Goal: Information Seeking & Learning: Understand process/instructions

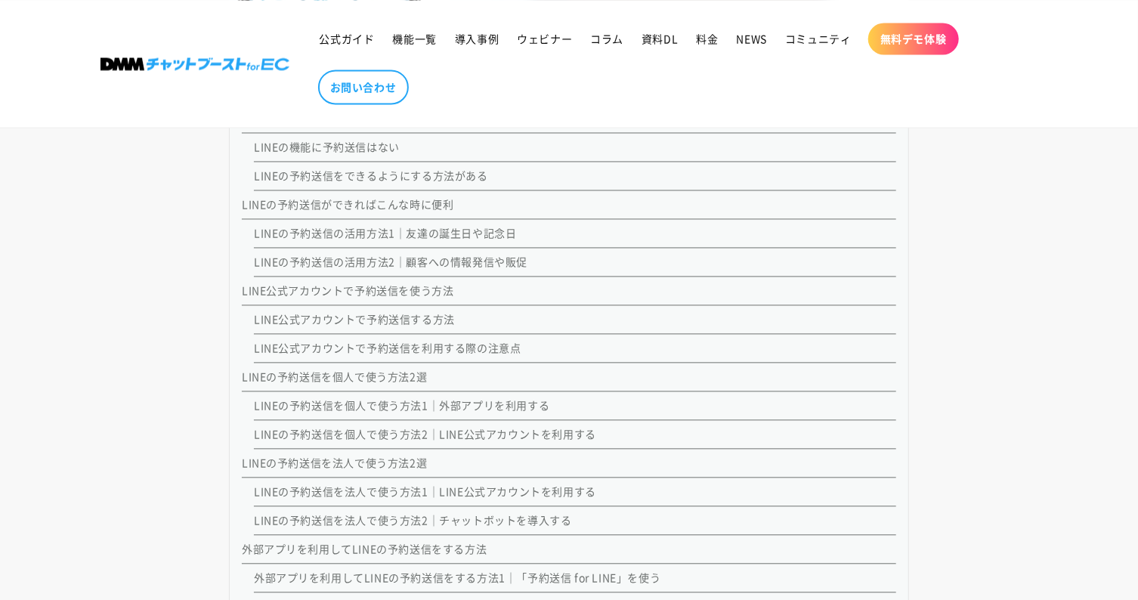
scroll to position [1361, 0]
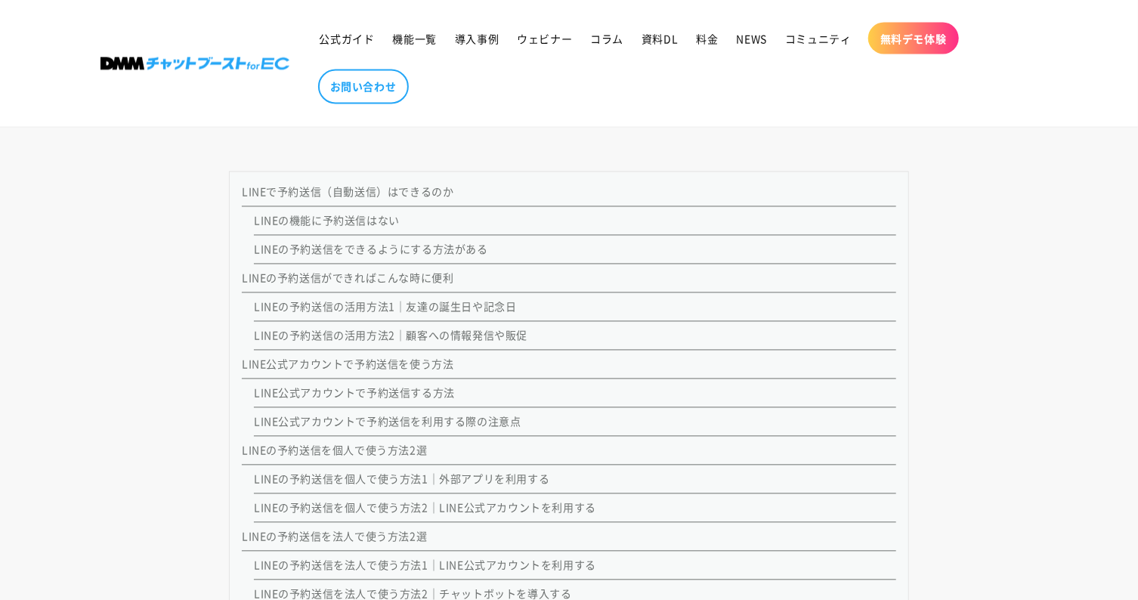
click at [350, 247] on link "LINEの予約送信をできるようにする方法がある" at bounding box center [371, 249] width 234 height 15
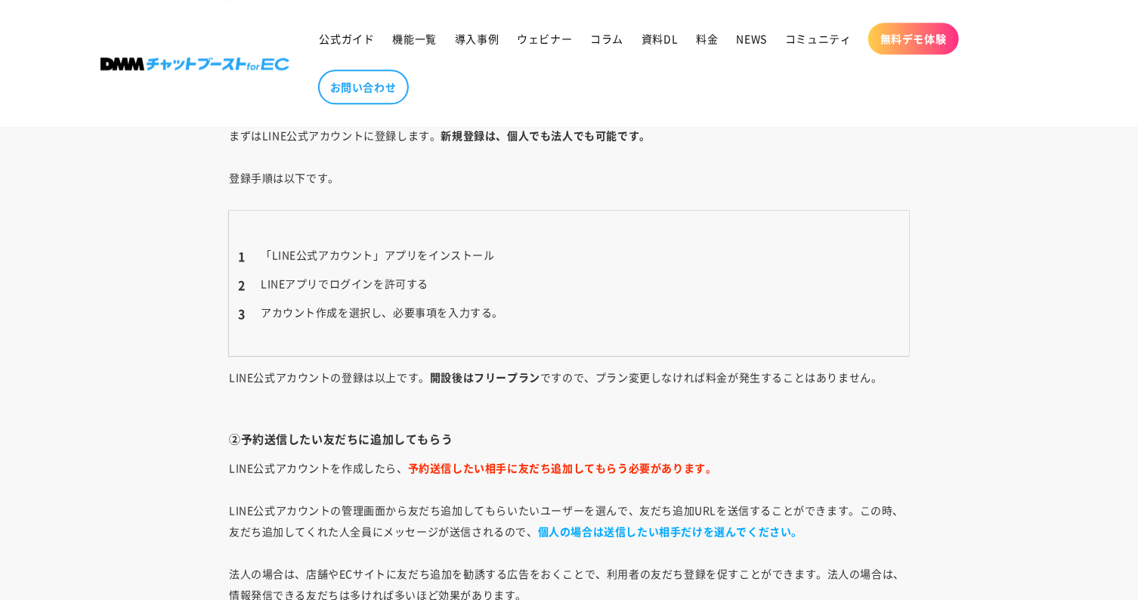
scroll to position [5002, 0]
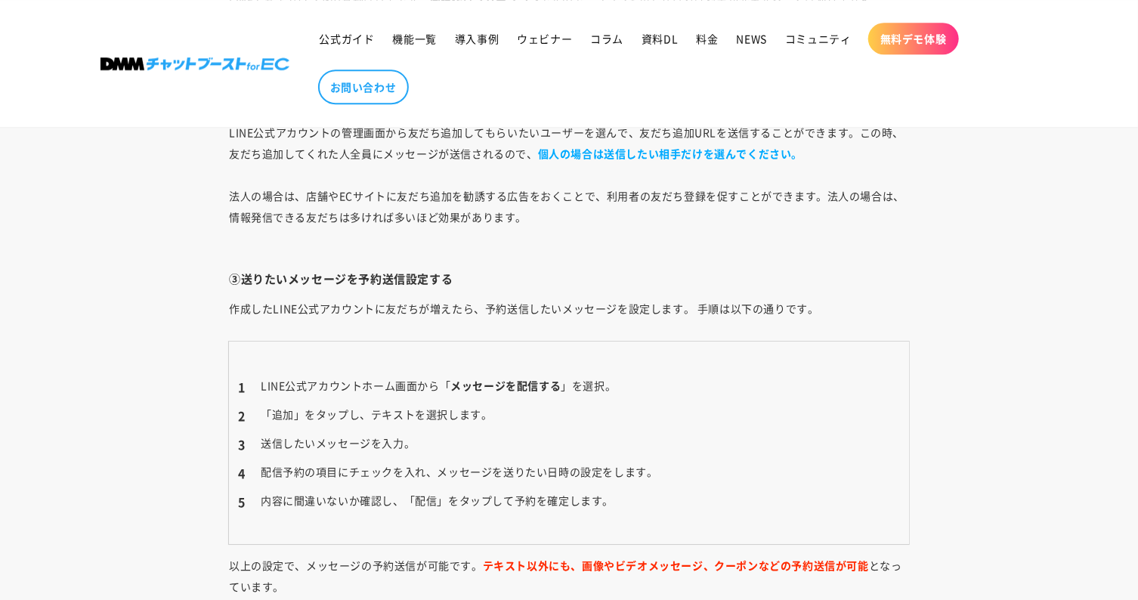
scroll to position [1361, 0]
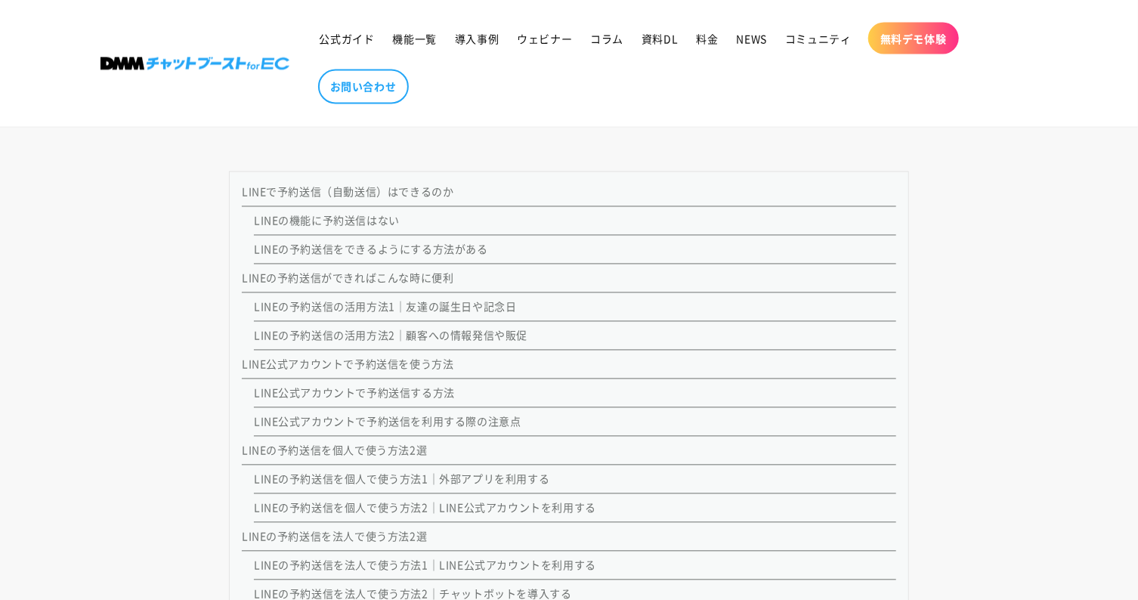
click at [505, 508] on link "LINEの予約送信を個人で使う方法2｜LINE公式アカウントを利用する" at bounding box center [425, 507] width 342 height 15
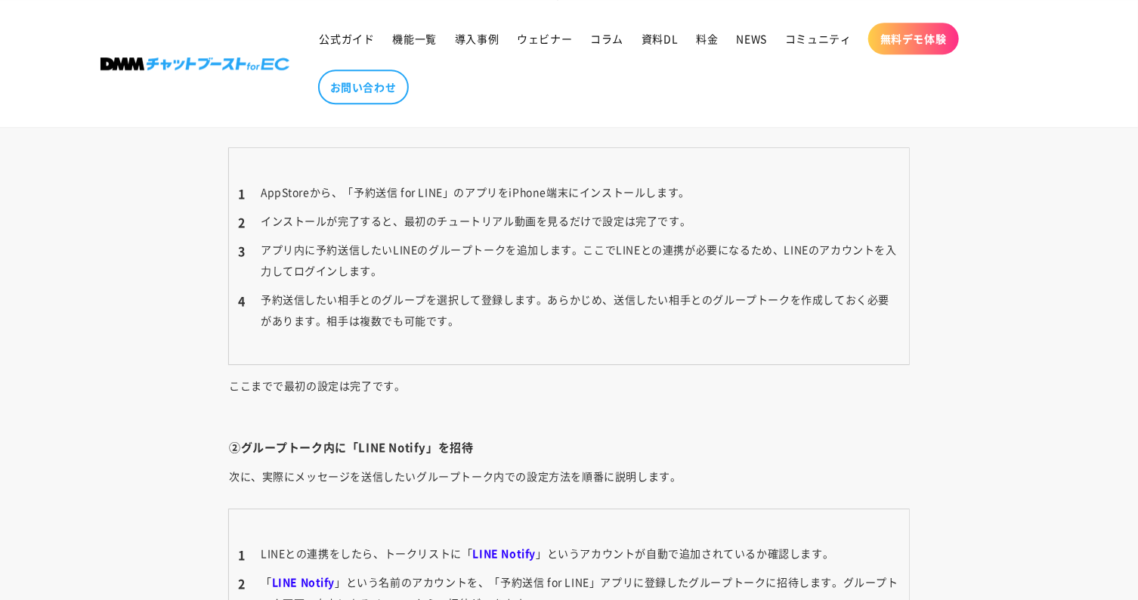
scroll to position [7832, 0]
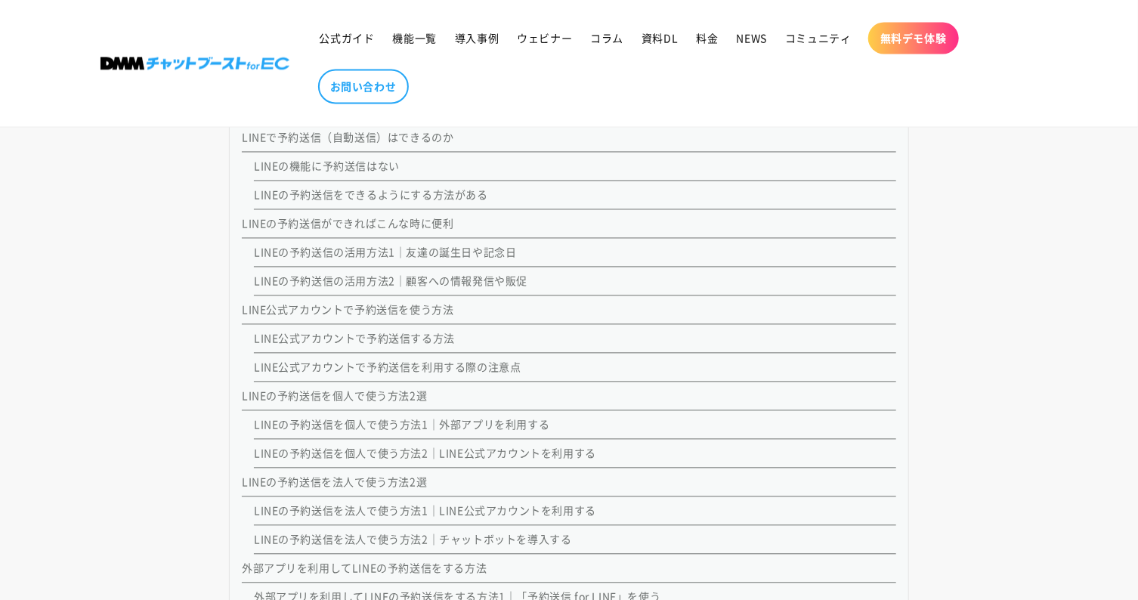
scroll to position [1436, 0]
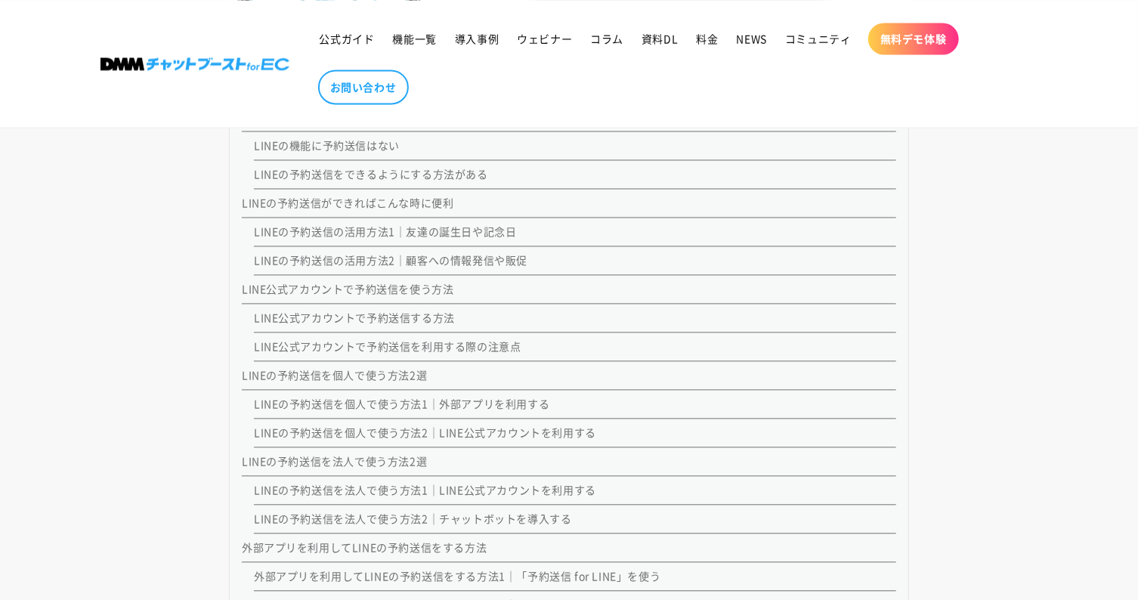
click at [460, 429] on link "LINEの予約送信を個人で使う方法2｜LINE公式アカウントを利用する" at bounding box center [425, 432] width 342 height 15
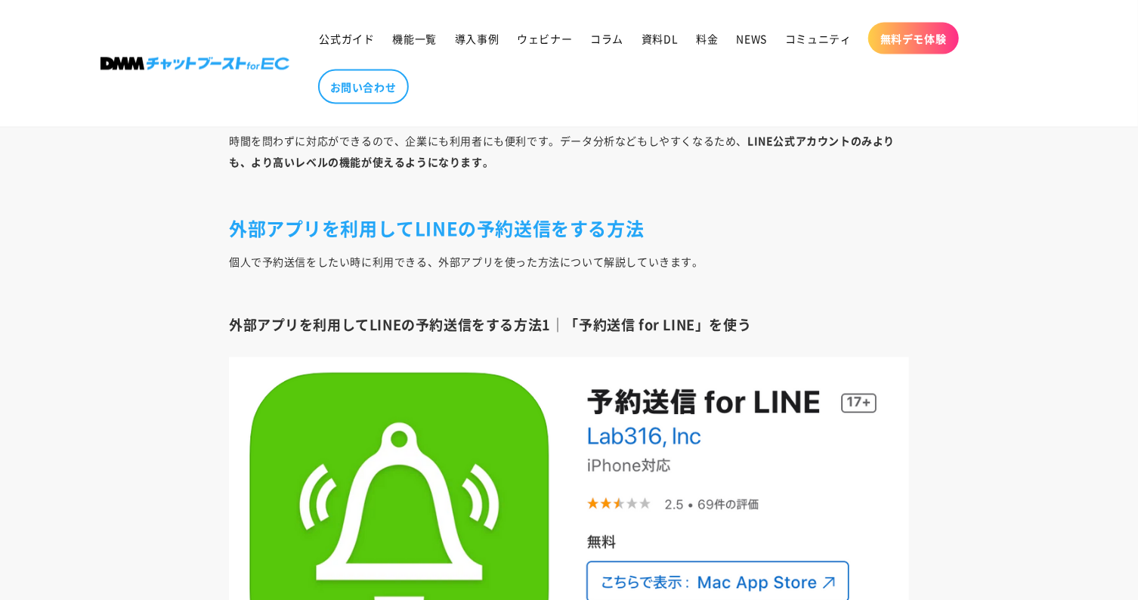
scroll to position [7151, 0]
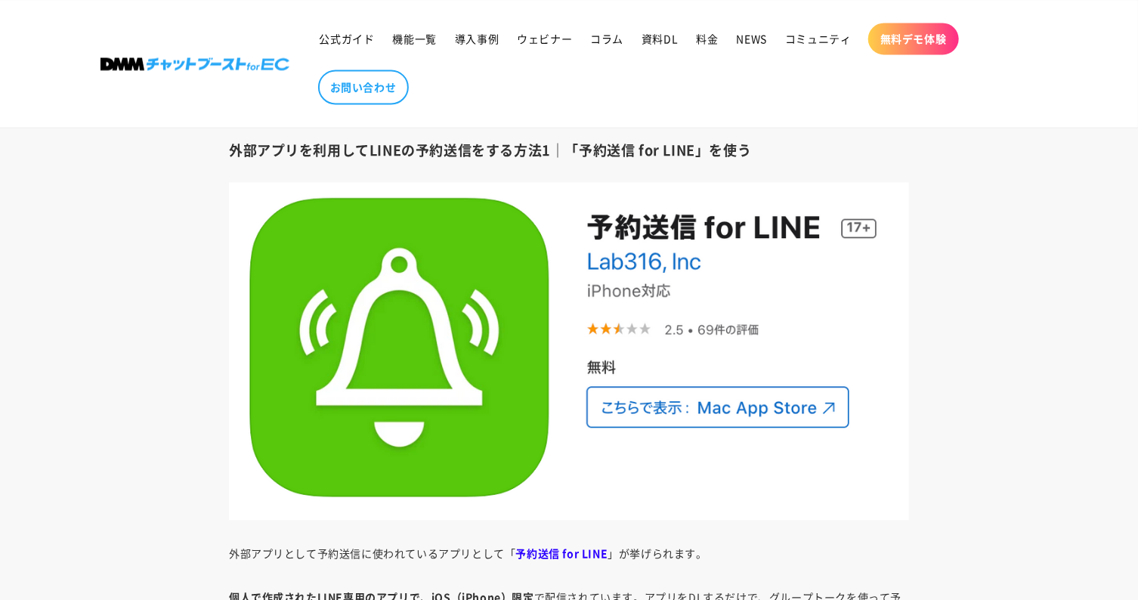
scroll to position [1436, 0]
